Goal: Find contact information: Find contact information

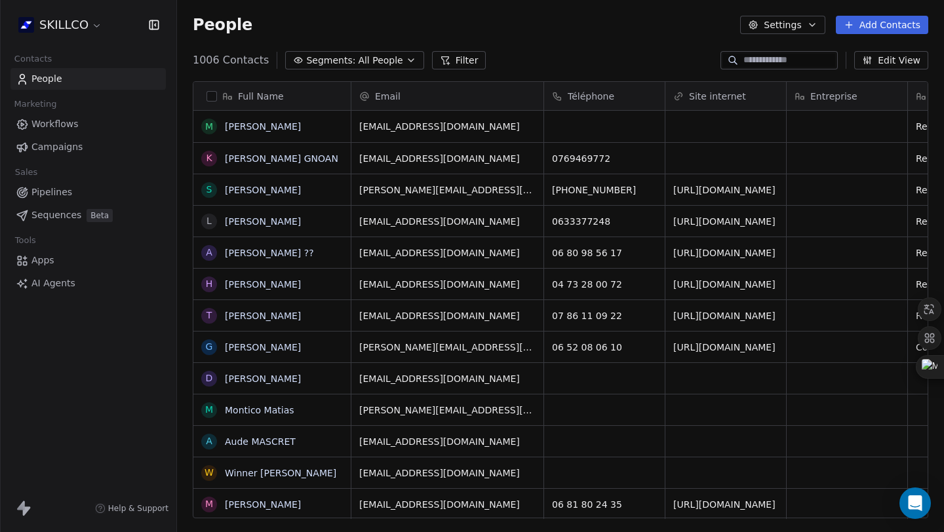
scroll to position [458, 757]
click at [755, 54] on input at bounding box center [789, 60] width 92 height 13
paste input "**********"
type input "**********"
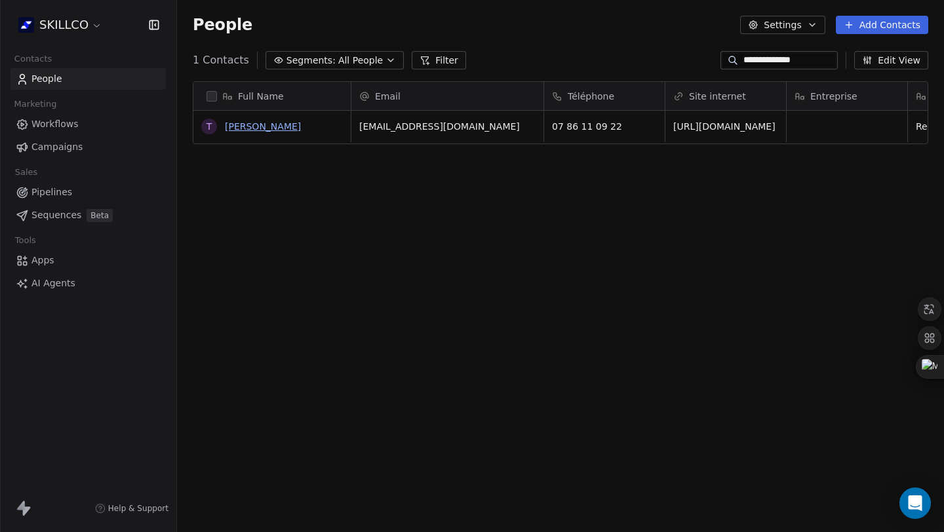
click at [249, 130] on link "[PERSON_NAME]" at bounding box center [263, 126] width 76 height 10
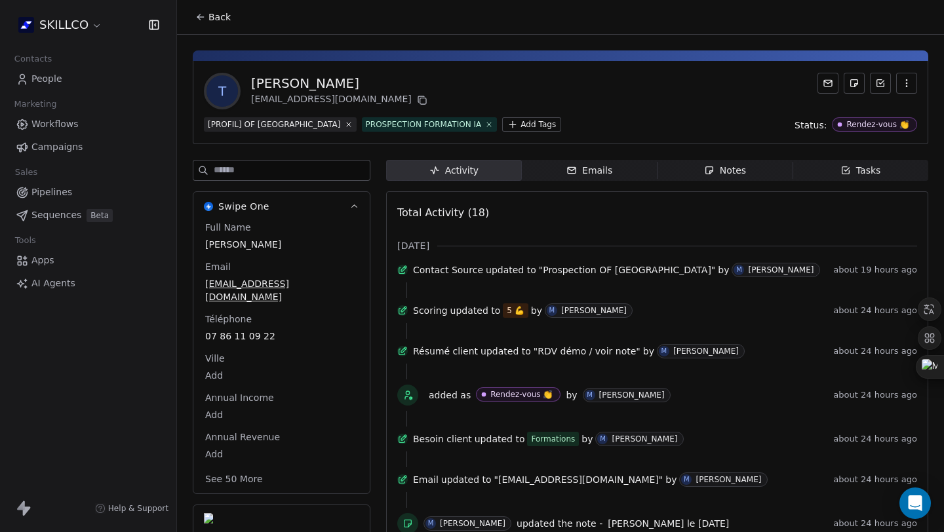
click at [638, 91] on div "T Tatayev Beslan contact@scf65.fr" at bounding box center [560, 91] width 713 height 37
click at [598, 167] on div "Emails" at bounding box center [589, 171] width 46 height 14
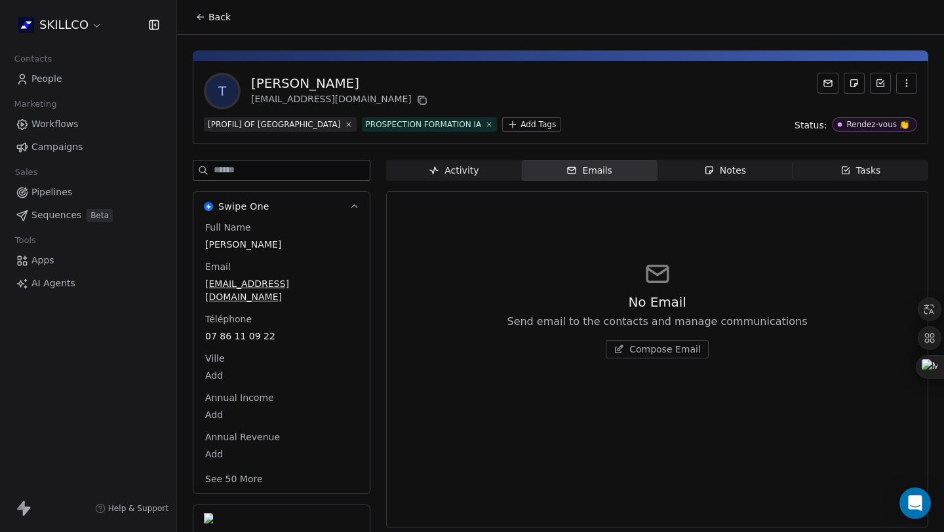
click at [465, 151] on div "T Tatayev Beslan contact@scf65.fr [PROFIL] OF MONTPELLIER PROSPECTION FORMATION…" at bounding box center [560, 343] width 767 height 616
click at [465, 184] on div "Activity Activity Emails Emails Notes Notes Tasks Tasks No Email Send email to …" at bounding box center [657, 405] width 542 height 490
drag, startPoint x: 512, startPoint y: 387, endPoint x: 749, endPoint y: 370, distance: 237.9
click at [751, 315] on div "No Email Send email to the contacts and manage communications Compose Email" at bounding box center [657, 309] width 520 height 161
click at [751, 408] on div "No Email Send email to the contacts and manage communications Compose Email" at bounding box center [657, 359] width 520 height 319
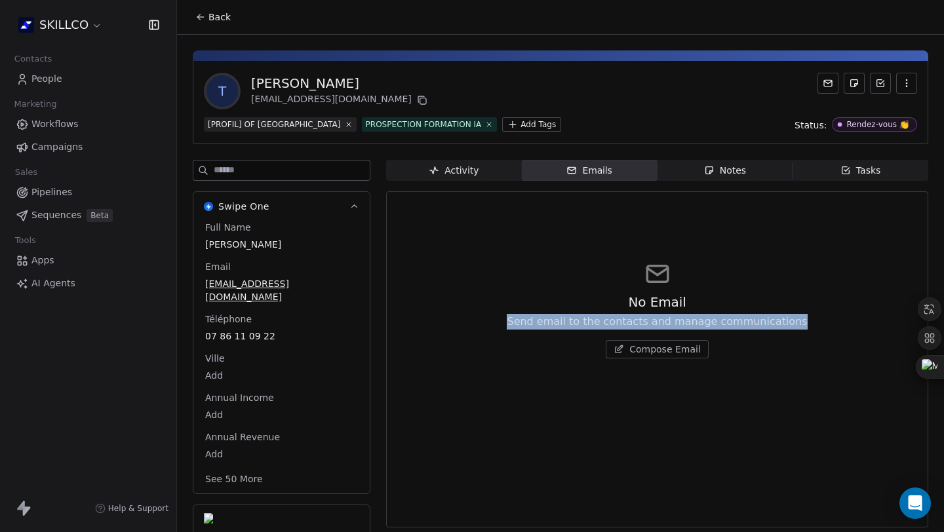
drag, startPoint x: 825, startPoint y: 319, endPoint x: 475, endPoint y: 208, distance: 366.9
click at [471, 197] on div "No Email Send email to the contacts and manage communications Compose Email" at bounding box center [657, 359] width 542 height 336
click at [465, 227] on div "No Email Send email to the contacts and manage communications Compose Email" at bounding box center [657, 359] width 520 height 319
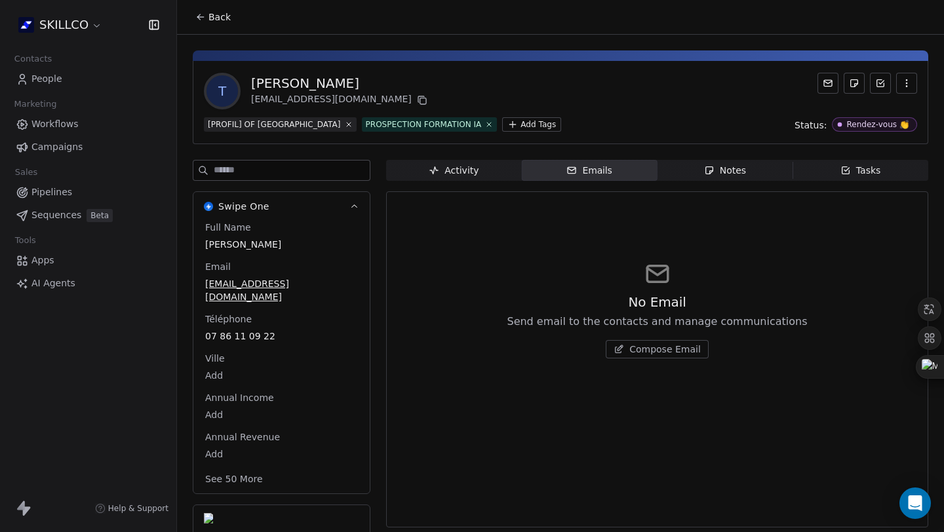
click at [641, 104] on div "T Tatayev Beslan contact@scf65.fr" at bounding box center [560, 91] width 713 height 37
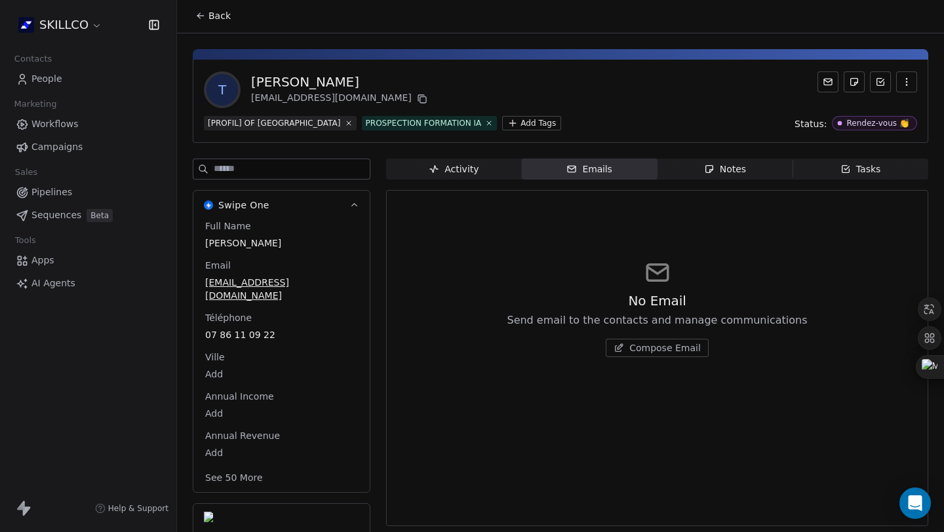
scroll to position [3, 0]
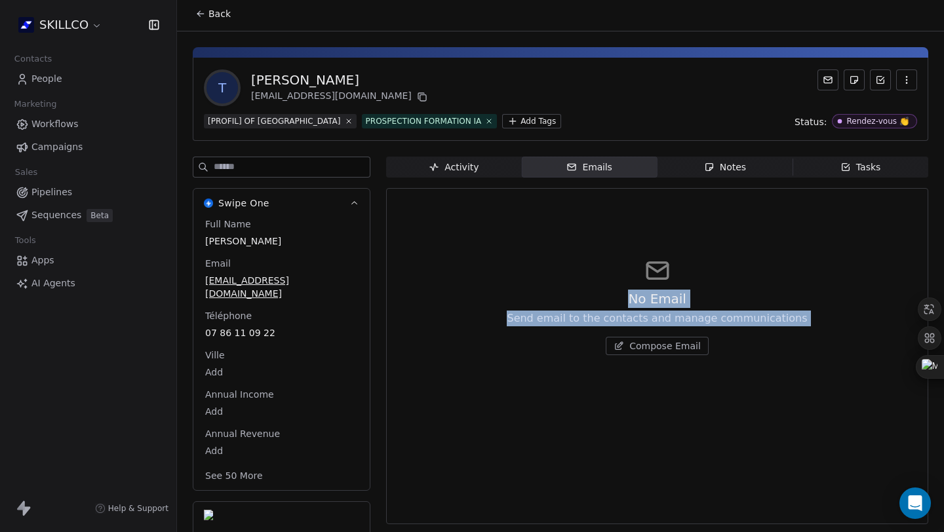
drag, startPoint x: 577, startPoint y: 225, endPoint x: 817, endPoint y: 368, distance: 278.7
click at [817, 368] on div "No Email Send email to the contacts and manage communications Compose Email" at bounding box center [657, 305] width 520 height 161
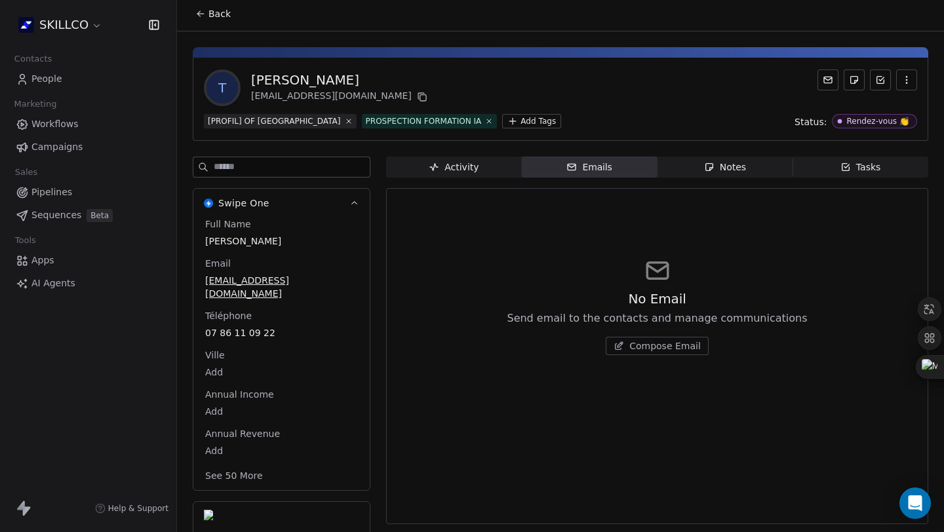
click at [201, 21] on button "Back" at bounding box center [212, 14] width 51 height 24
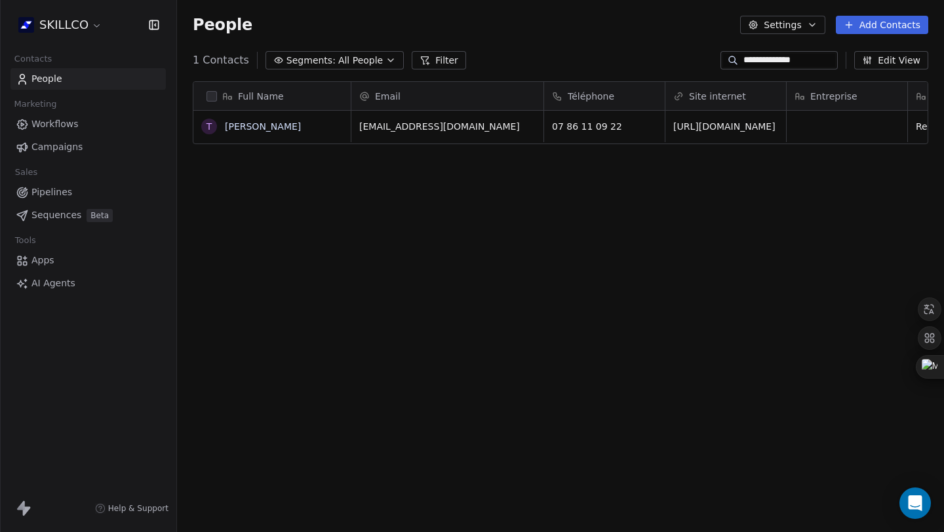
scroll to position [458, 757]
click at [431, 491] on div "Full Name T Tatayev Beslan Email Téléphone Site internet Entreprise Poste Statu…" at bounding box center [560, 305] width 767 height 469
drag, startPoint x: 558, startPoint y: 125, endPoint x: 650, endPoint y: 137, distance: 92.5
drag, startPoint x: 638, startPoint y: 129, endPoint x: 523, endPoint y: 107, distance: 116.7
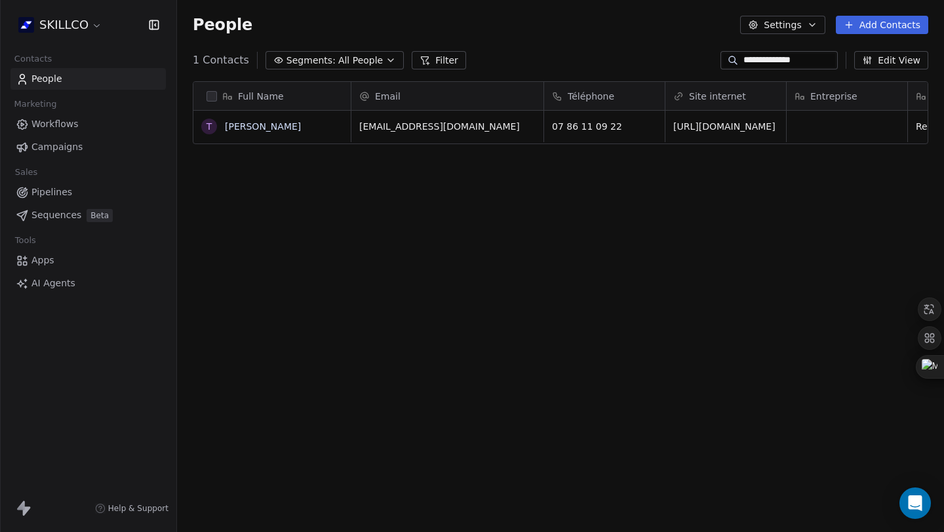
drag, startPoint x: 458, startPoint y: 326, endPoint x: 384, endPoint y: 408, distance: 110.9
click at [435, 344] on div "Full Name T Tatayev Beslan Email Téléphone Site internet Entreprise Poste Statu…" at bounding box center [560, 305] width 767 height 469
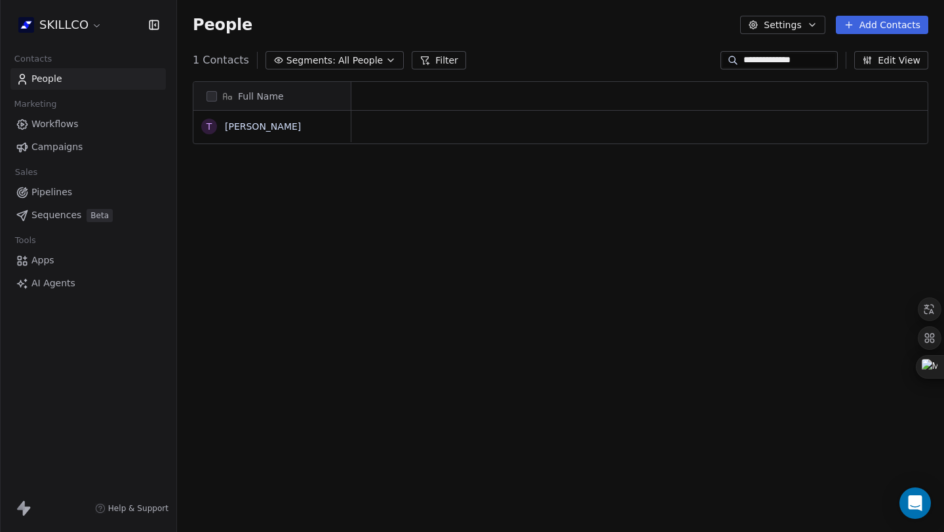
scroll to position [0, 0]
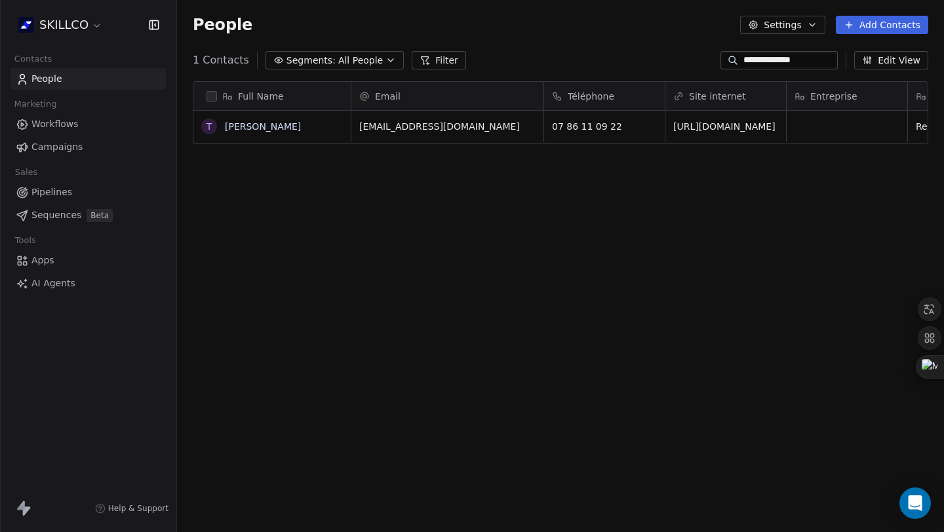
drag, startPoint x: 798, startPoint y: 60, endPoint x: 745, endPoint y: 66, distance: 53.4
click at [745, 66] on input "**********" at bounding box center [789, 60] width 92 height 13
type input "*"
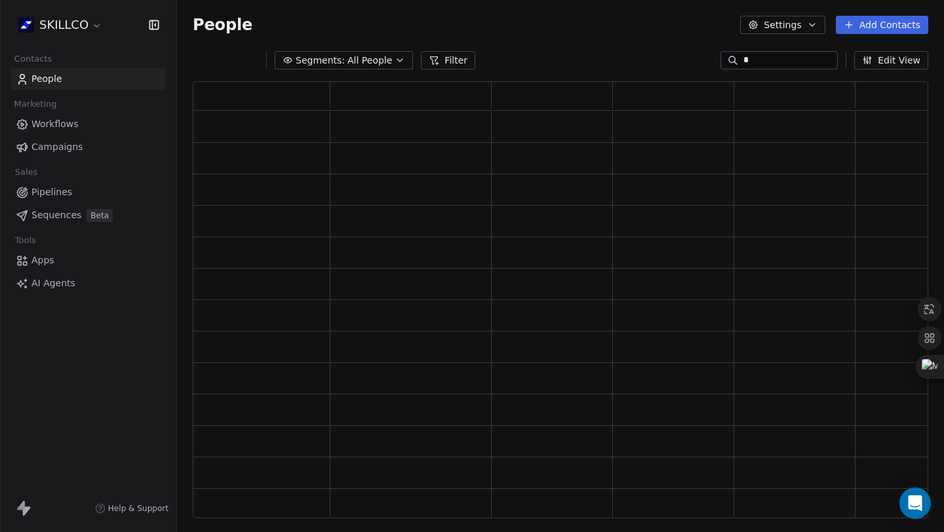
scroll to position [427, 726]
drag, startPoint x: 808, startPoint y: 62, endPoint x: 714, endPoint y: 58, distance: 93.2
click at [720, 58] on div "**********" at bounding box center [778, 60] width 117 height 18
type input "**********"
click at [702, 62] on div "**********" at bounding box center [560, 60] width 767 height 21
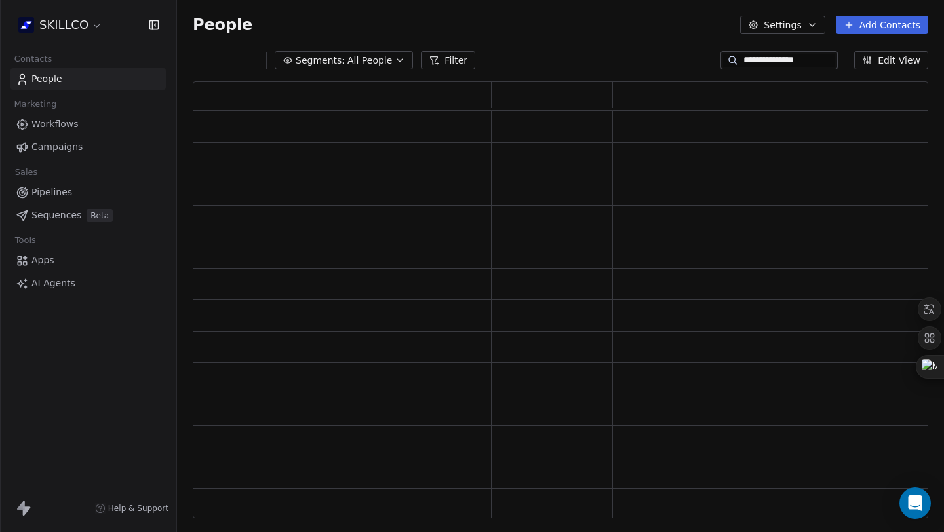
click at [768, 58] on input "**********" at bounding box center [789, 60] width 92 height 13
click at [635, 186] on div "grid" at bounding box center [673, 190] width 110 height 20
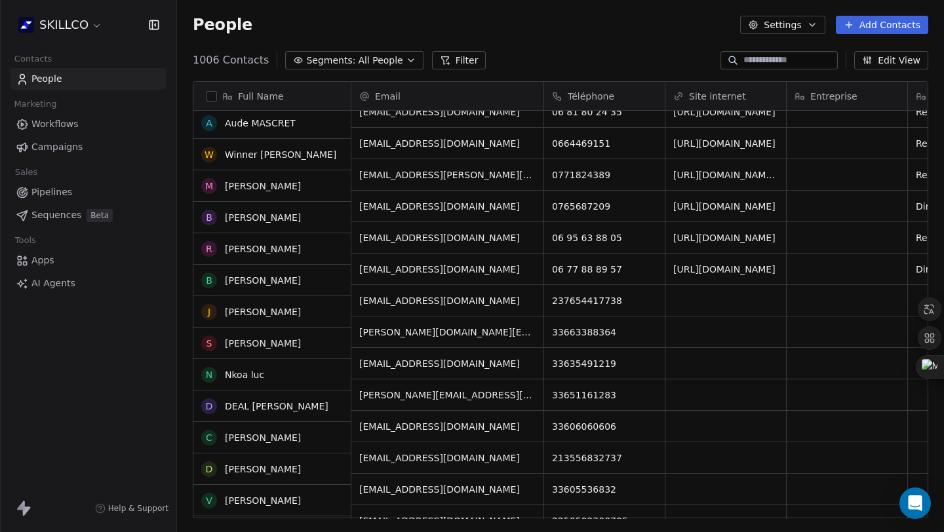
scroll to position [541, 0]
